Goal: Information Seeking & Learning: Learn about a topic

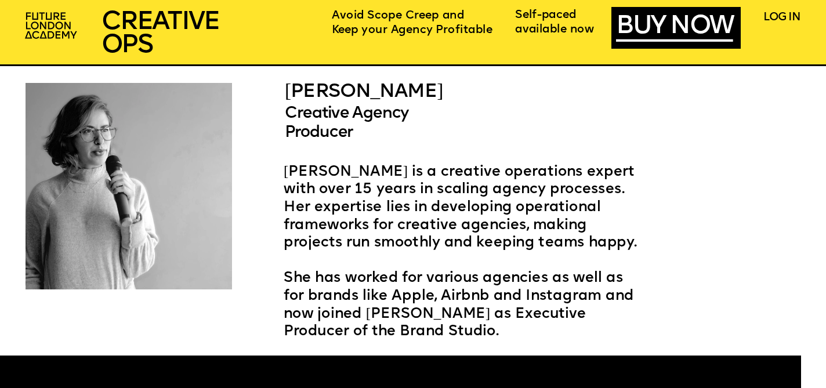
scroll to position [2276, 0]
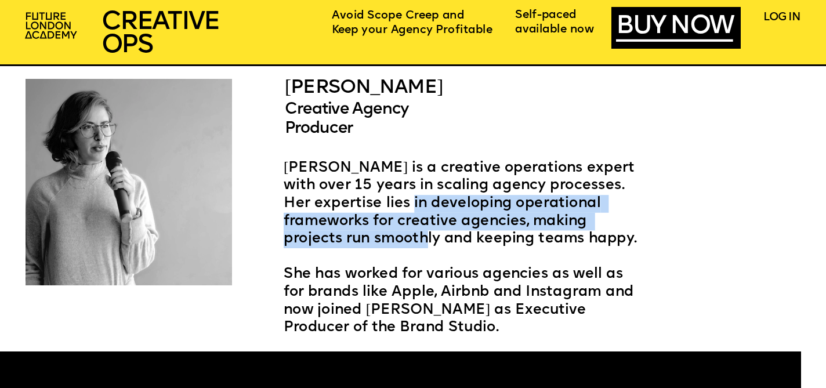
drag, startPoint x: 400, startPoint y: 203, endPoint x: 382, endPoint y: 234, distance: 36.4
click at [382, 234] on span "[PERSON_NAME] is a creative operations expert with over 15 years in scaling age…" at bounding box center [461, 203] width 355 height 85
copy span "developing operational frameworks for creative agencies, making projects run sm…"
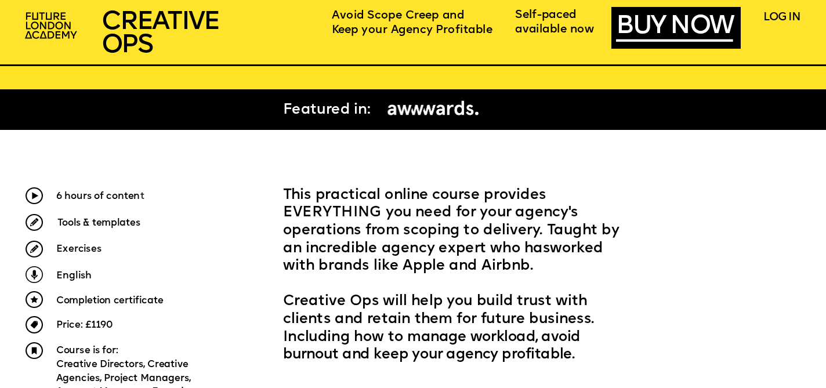
scroll to position [20, 0]
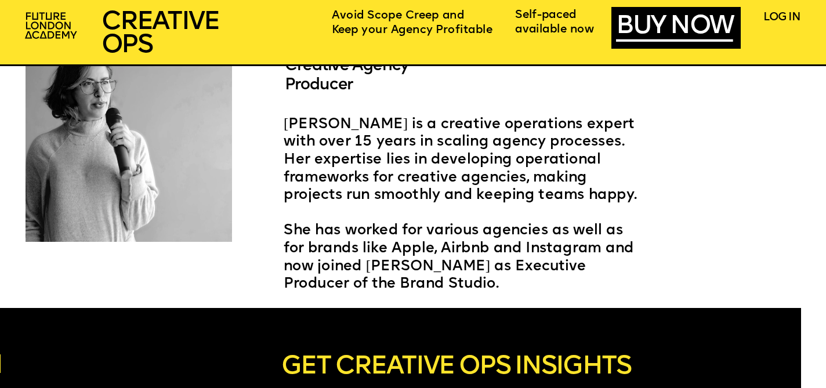
scroll to position [2324, 0]
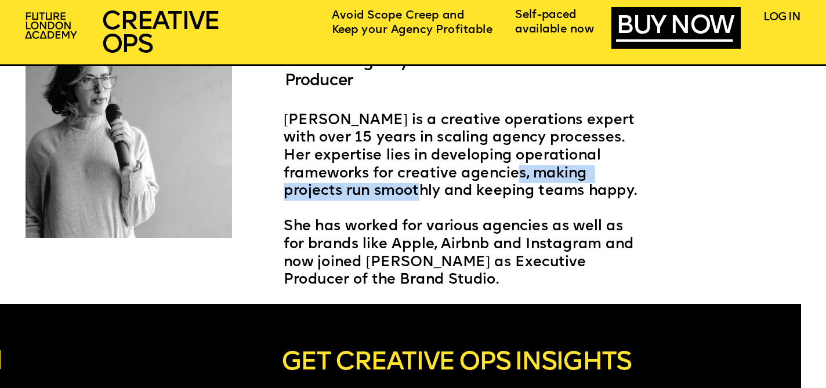
drag, startPoint x: 531, startPoint y: 175, endPoint x: 378, endPoint y: 197, distance: 154.3
click at [378, 197] on span "[PERSON_NAME] is a creative operations expert with over 15 years in scaling age…" at bounding box center [461, 156] width 355 height 85
copy span "making projects run smoothly"
